Goal: Entertainment & Leisure: Consume media (video, audio)

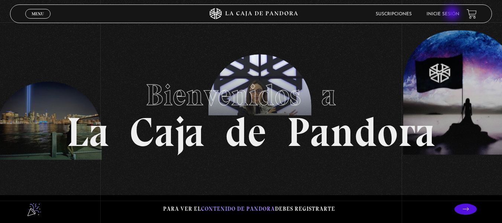
click at [453, 14] on link "Inicie sesión" at bounding box center [443, 14] width 33 height 4
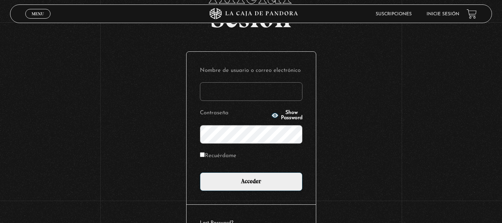
scroll to position [58, 0]
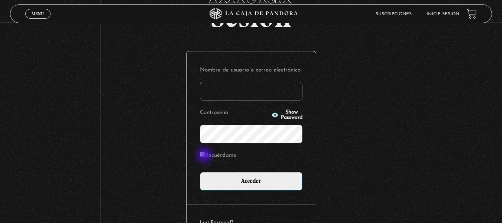
type input "lauris91019@gmail.com"
click at [205, 156] on input "Recuérdame" at bounding box center [202, 154] width 5 height 5
checkbox input "true"
click at [271, 115] on icon "button" at bounding box center [274, 114] width 7 height 5
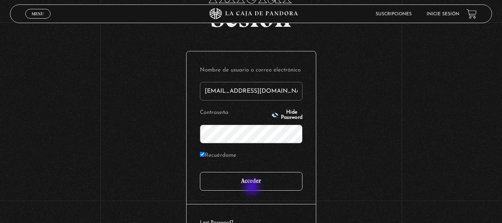
click at [253, 188] on input "Acceder" at bounding box center [251, 181] width 103 height 19
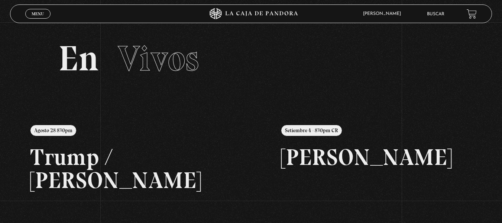
scroll to position [43, 0]
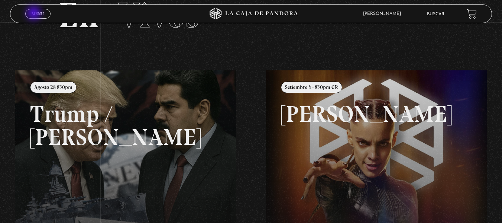
click at [35, 14] on span "Menu" at bounding box center [38, 14] width 12 height 4
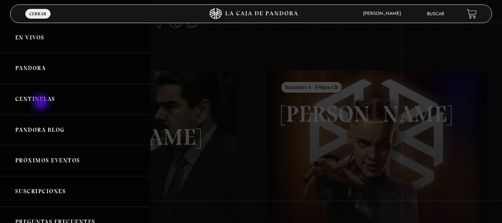
click at [42, 103] on link "Centinelas" at bounding box center [75, 99] width 151 height 31
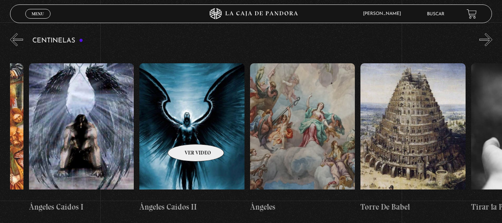
scroll to position [82, 0]
click at [186, 133] on figure at bounding box center [191, 130] width 105 height 134
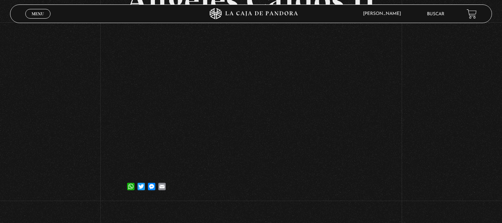
scroll to position [76, 0]
